Goal: Find contact information: Find contact information

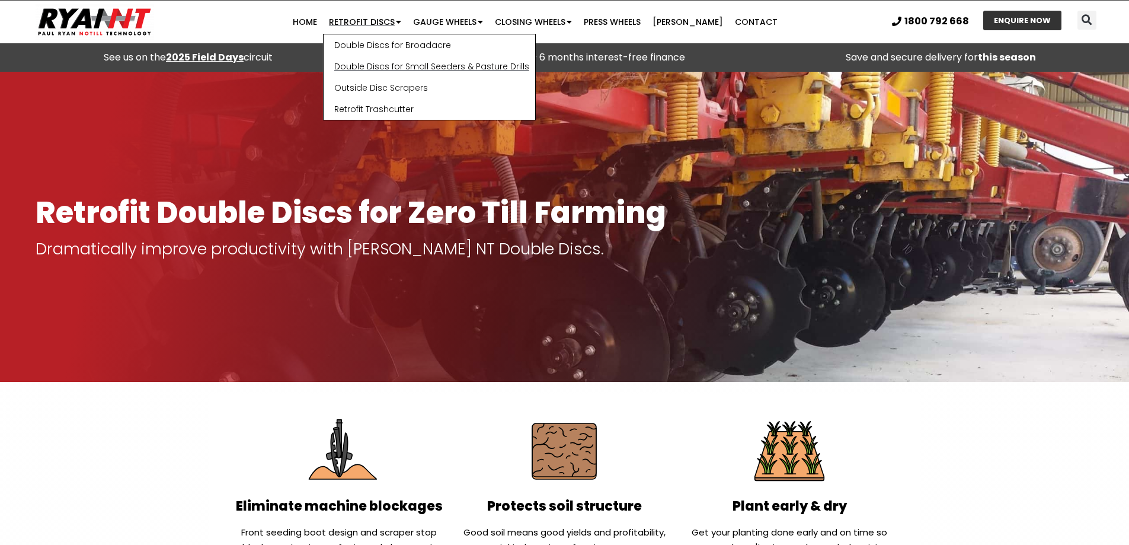
click at [379, 66] on link "Double Discs for Small Seeders & Pasture Drills" at bounding box center [430, 66] width 212 height 21
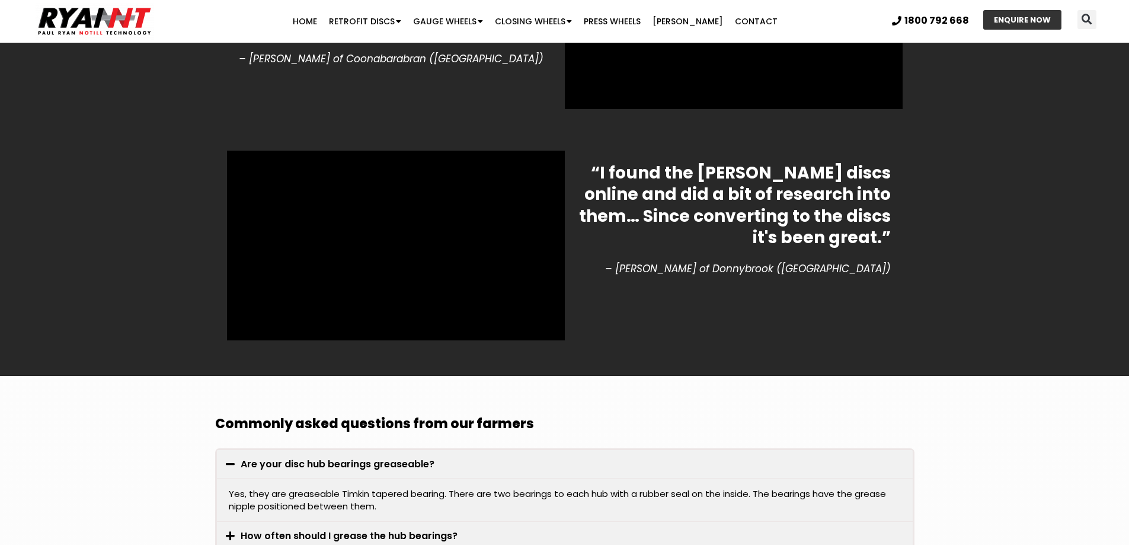
scroll to position [2755, 0]
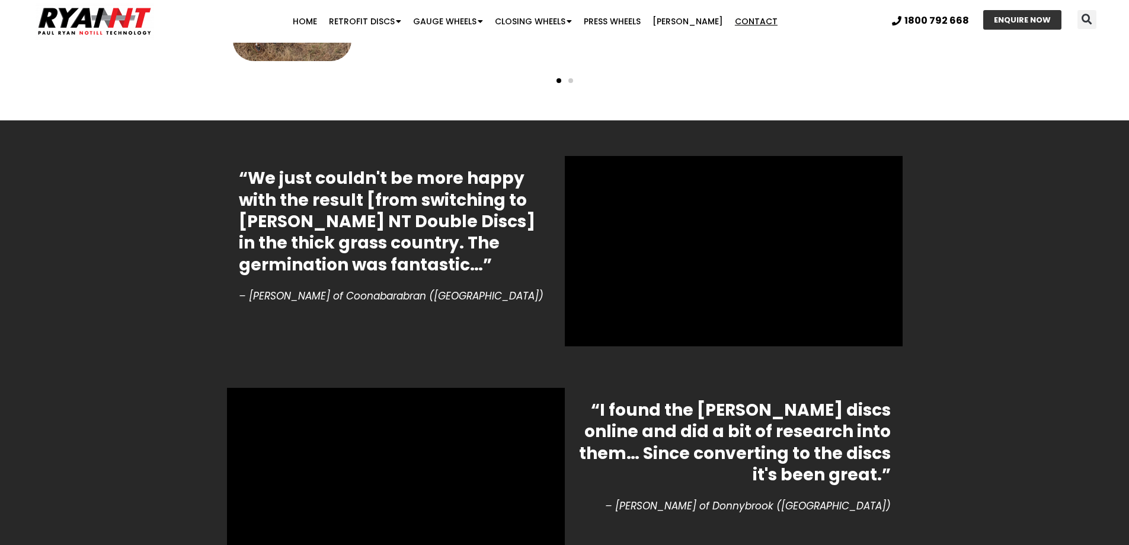
click at [734, 23] on link "Contact" at bounding box center [756, 21] width 55 height 24
